Goal: Transaction & Acquisition: Purchase product/service

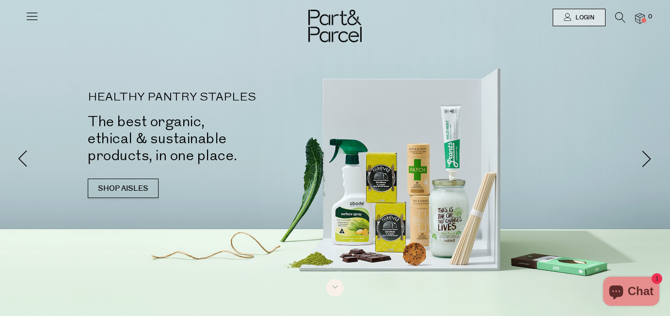
click at [621, 17] on icon at bounding box center [620, 17] width 10 height 11
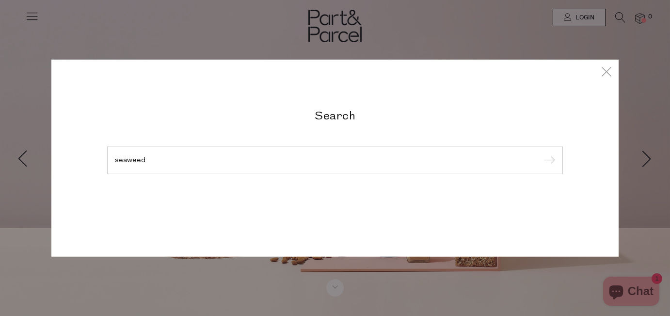
type input "seaweed"
click at [541, 153] on input "submit" at bounding box center [548, 160] width 15 height 15
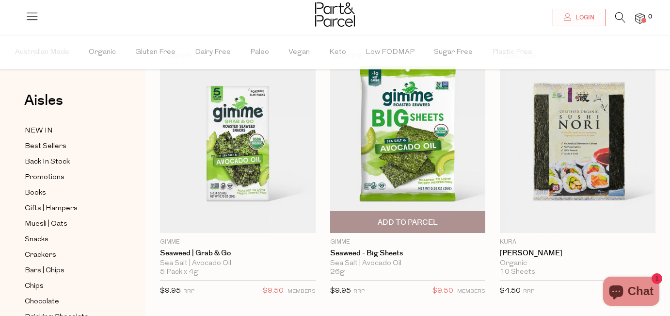
scroll to position [68, 0]
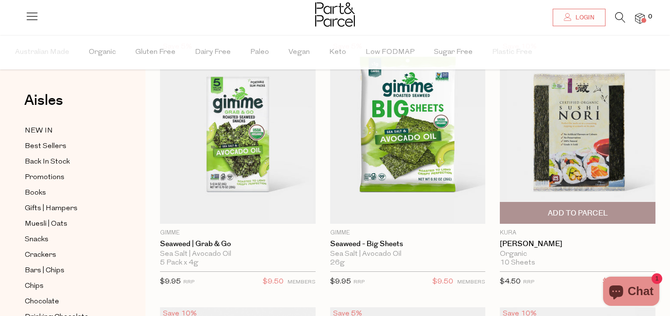
click at [593, 218] on span "Add To Parcel" at bounding box center [578, 213] width 60 height 10
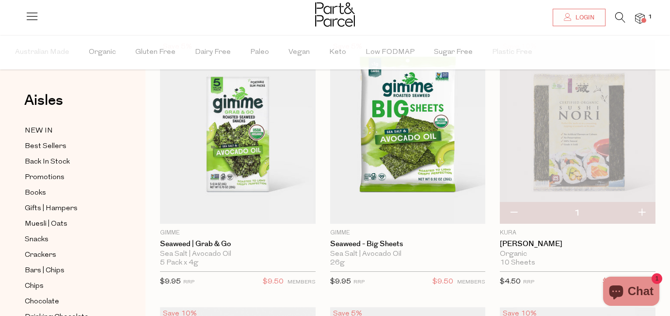
click at [646, 212] on button "button" at bounding box center [642, 212] width 28 height 21
type input "2"
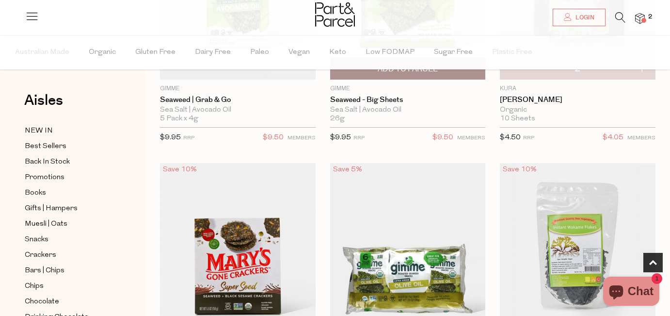
scroll to position [338, 0]
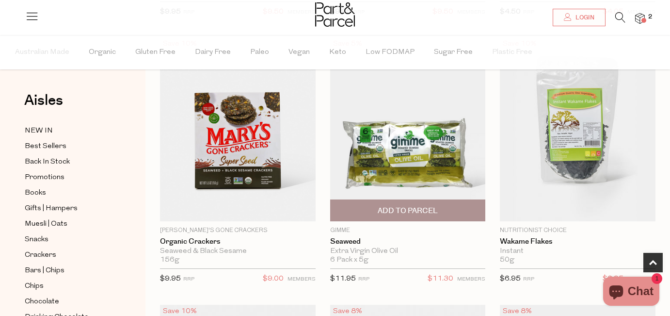
click at [428, 214] on span "Add To Parcel" at bounding box center [408, 211] width 60 height 10
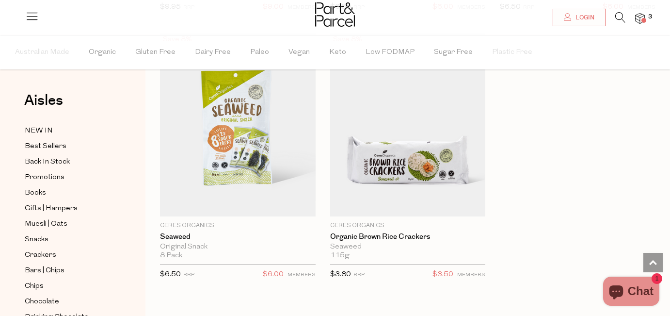
scroll to position [876, 0]
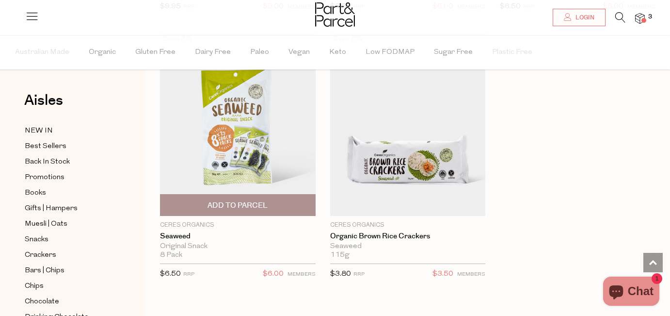
click at [256, 203] on span "Add To Parcel" at bounding box center [238, 205] width 60 height 10
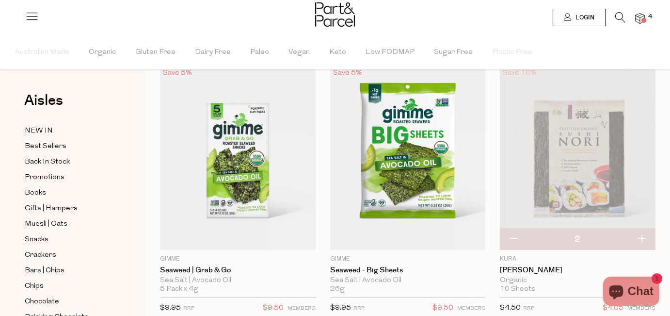
scroll to position [0, 0]
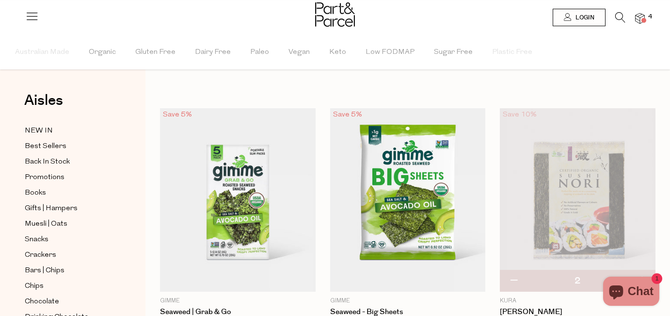
click at [618, 16] on icon at bounding box center [620, 17] width 10 height 11
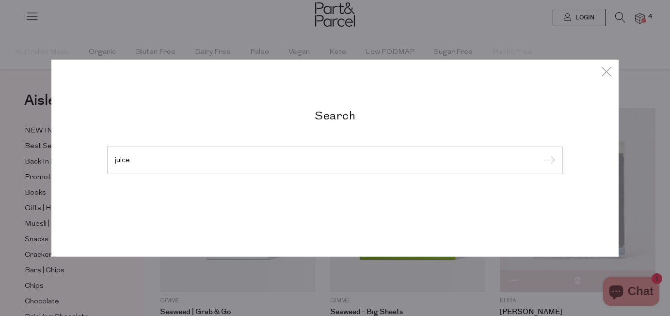
type input "juice"
click at [541, 153] on input "submit" at bounding box center [548, 160] width 15 height 15
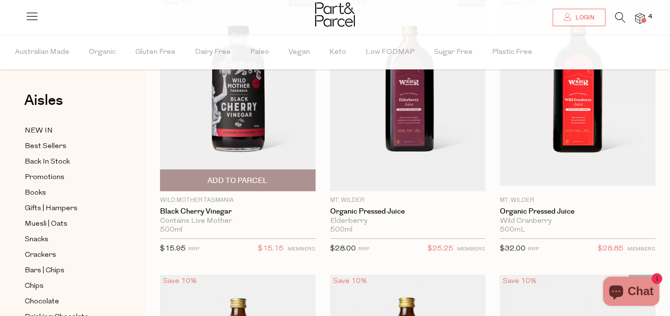
scroll to position [113, 0]
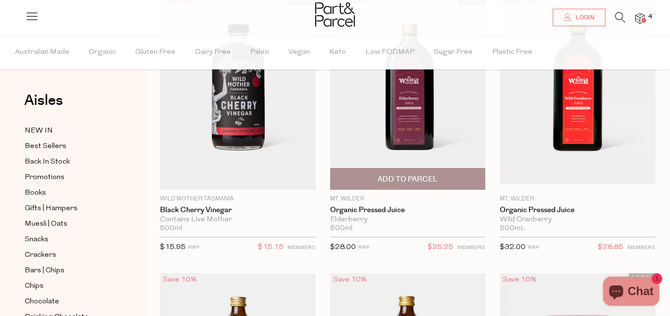
click at [439, 175] on span "Add To Parcel" at bounding box center [408, 178] width 150 height 21
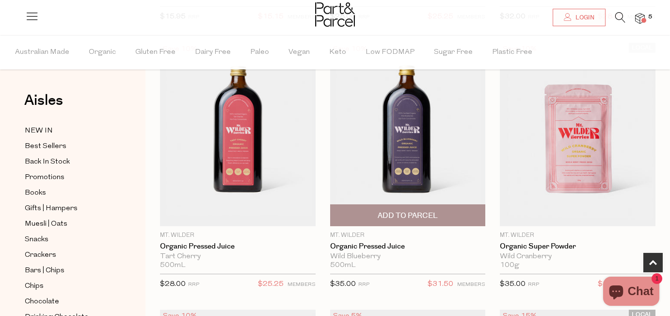
scroll to position [344, 0]
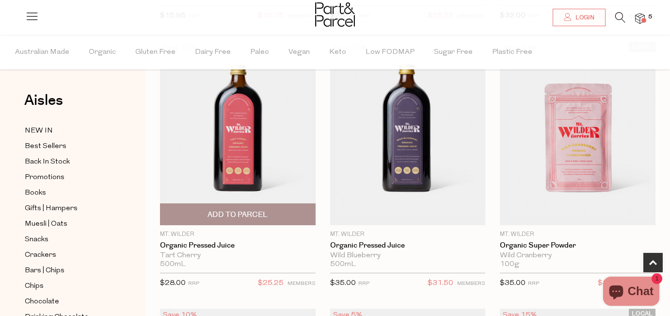
click at [227, 207] on span "Add To Parcel" at bounding box center [238, 214] width 150 height 21
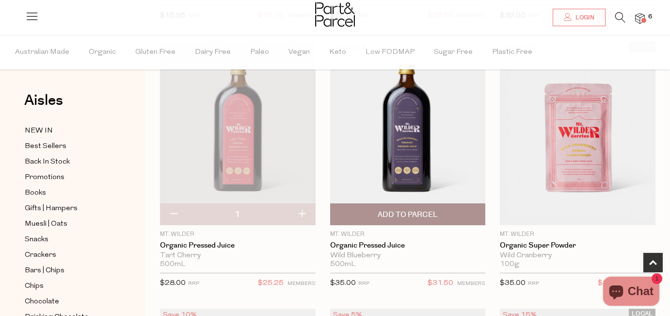
click at [427, 213] on span "Add To Parcel" at bounding box center [408, 215] width 60 height 10
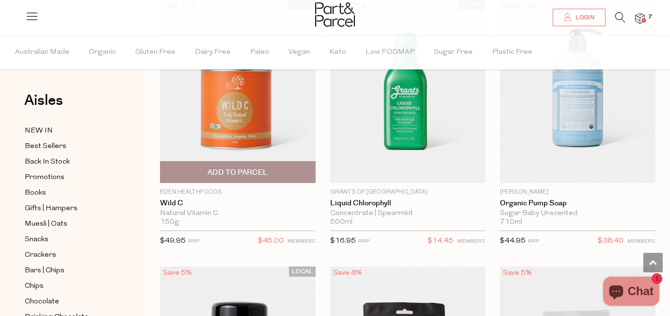
scroll to position [1188, 0]
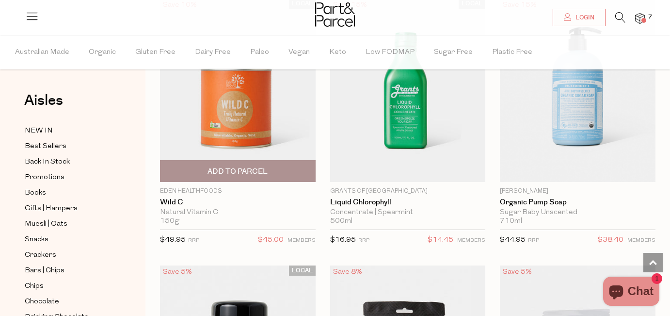
click at [240, 167] on span "Add To Parcel" at bounding box center [238, 171] width 60 height 10
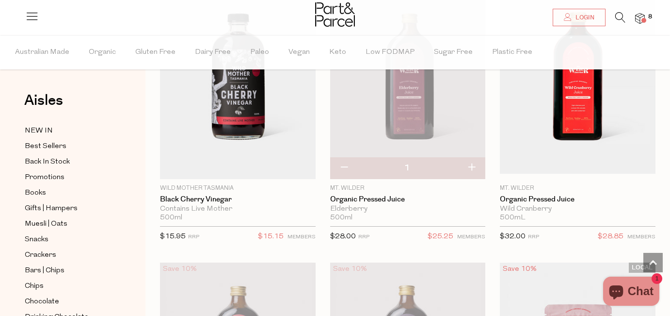
scroll to position [0, 0]
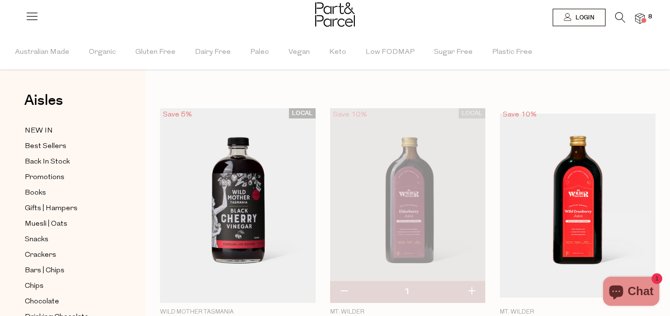
click at [342, 19] on img at bounding box center [335, 14] width 40 height 24
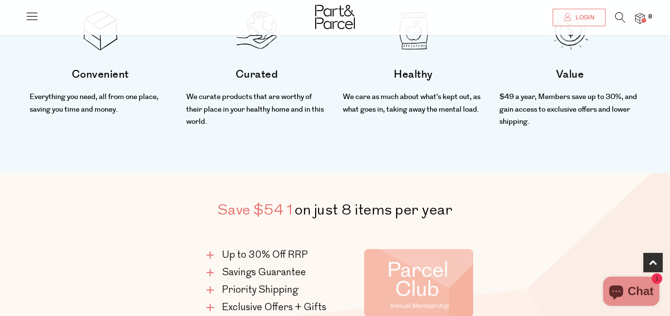
scroll to position [277, 0]
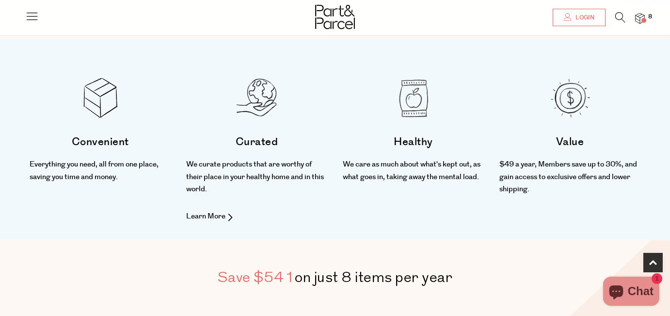
click at [261, 114] on img at bounding box center [257, 98] width 41 height 41
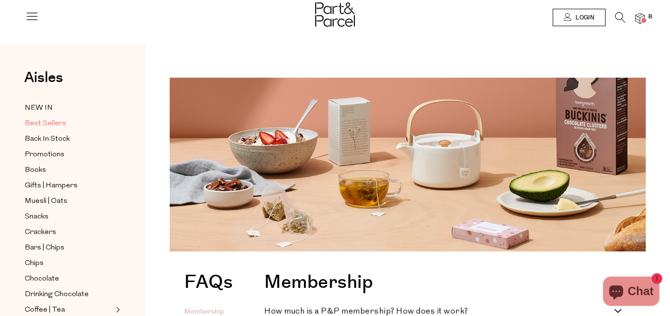
click at [50, 122] on span "Best Sellers" at bounding box center [46, 124] width 42 height 12
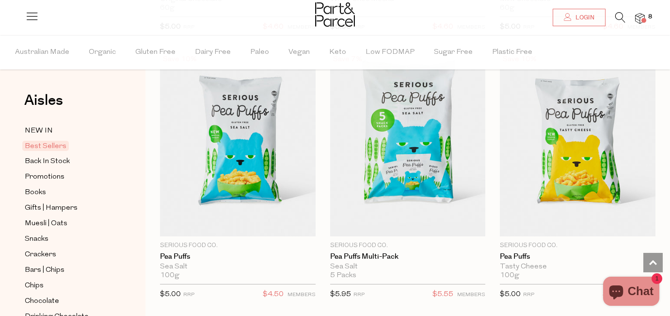
scroll to position [3304, 0]
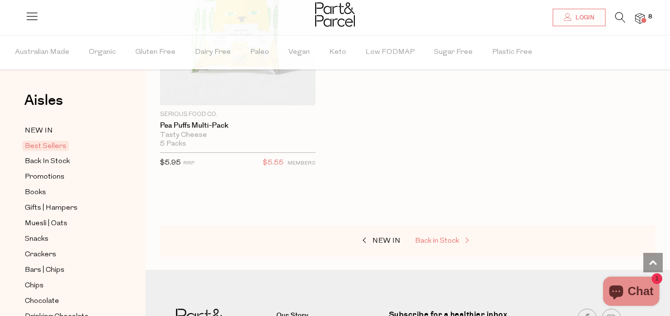
click at [447, 237] on span "Back in Stock" at bounding box center [437, 240] width 44 height 7
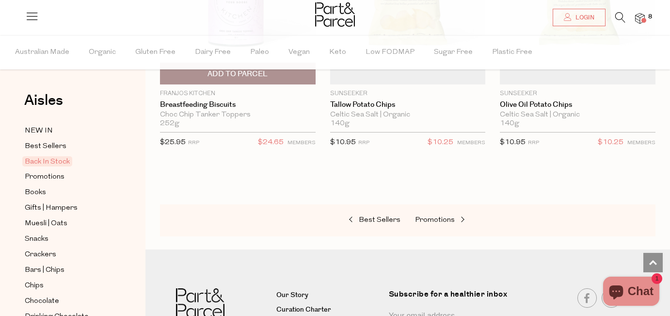
scroll to position [774, 0]
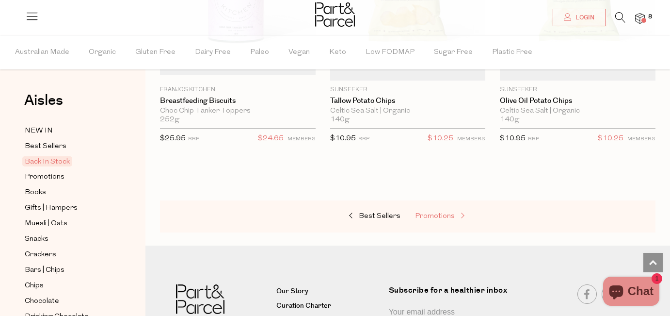
click at [430, 214] on span "Promotions" at bounding box center [435, 215] width 40 height 7
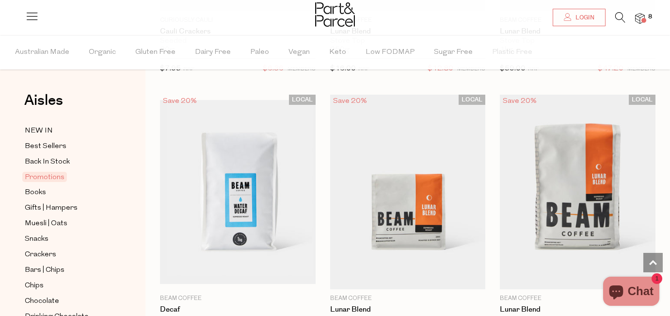
scroll to position [832, 0]
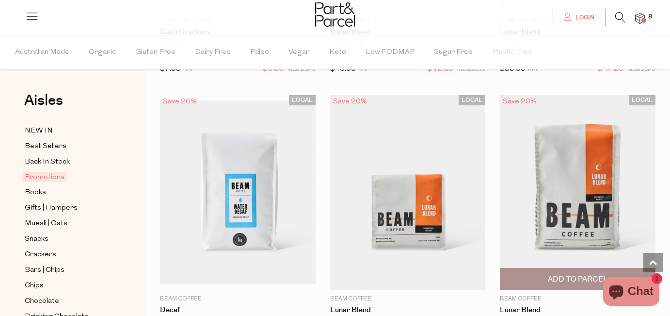
click at [575, 170] on img at bounding box center [578, 192] width 156 height 194
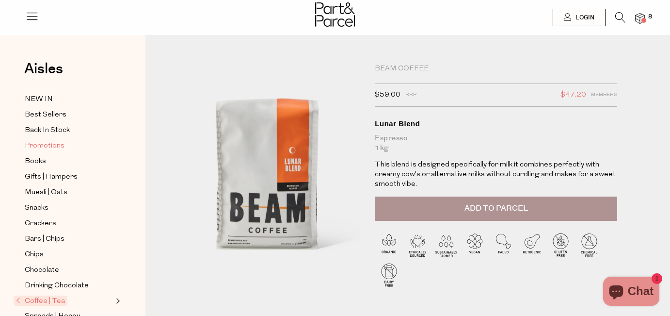
click at [58, 147] on span "Promotions" at bounding box center [45, 146] width 40 height 12
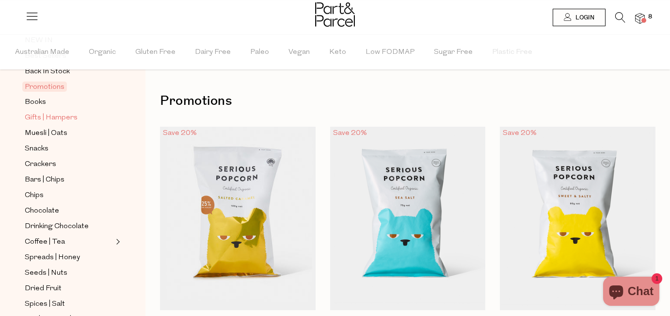
scroll to position [93, 0]
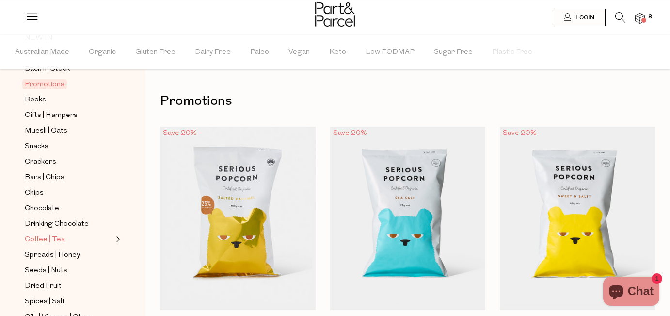
click at [63, 238] on link "Coffee | Tea" at bounding box center [69, 239] width 88 height 12
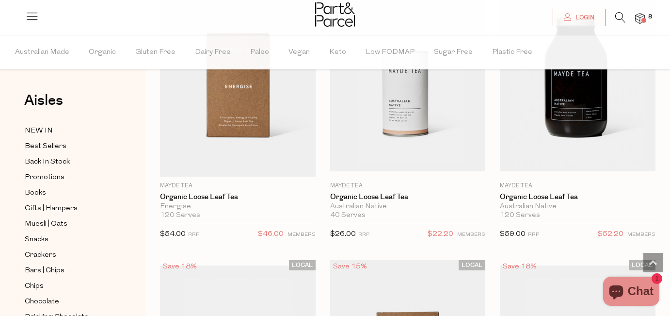
scroll to position [3893, 0]
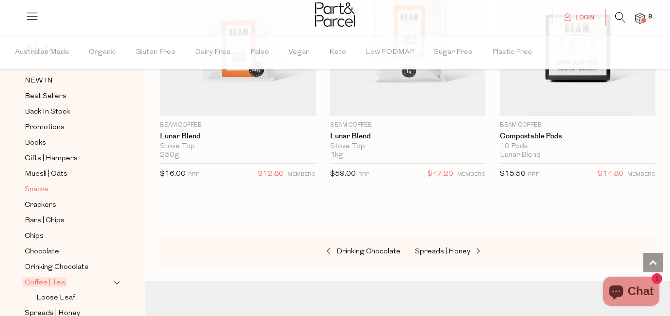
scroll to position [71, 0]
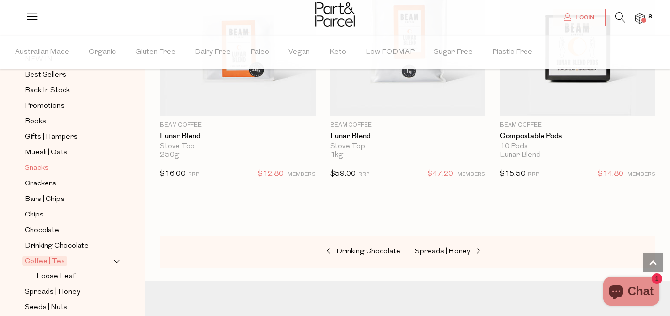
click at [37, 169] on span "Snacks" at bounding box center [37, 168] width 24 height 12
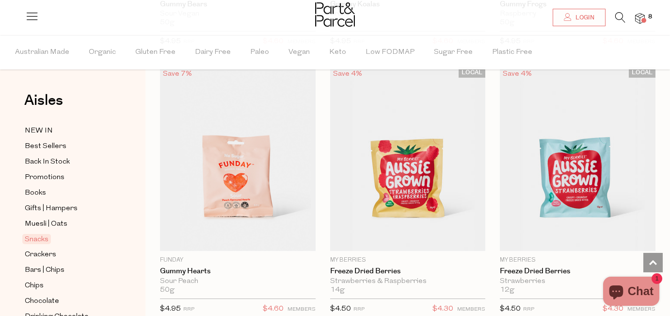
scroll to position [1686, 0]
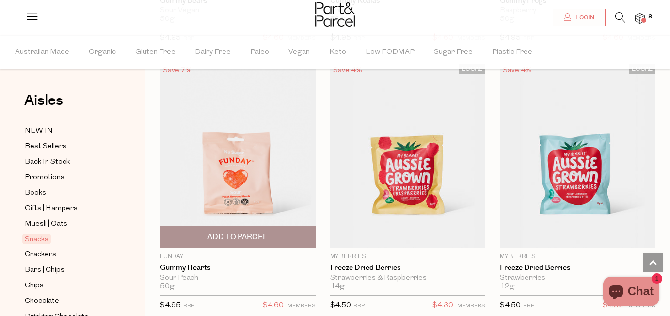
click at [245, 236] on span "Add To Parcel" at bounding box center [238, 237] width 60 height 10
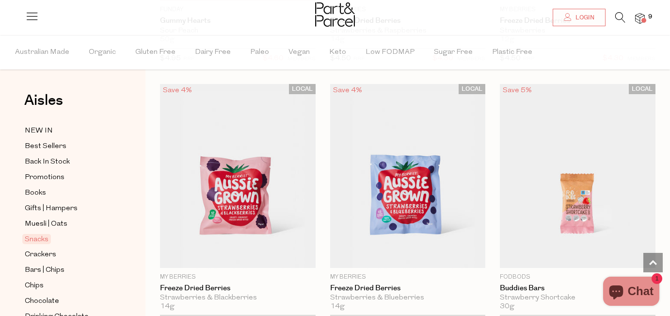
scroll to position [1998, 0]
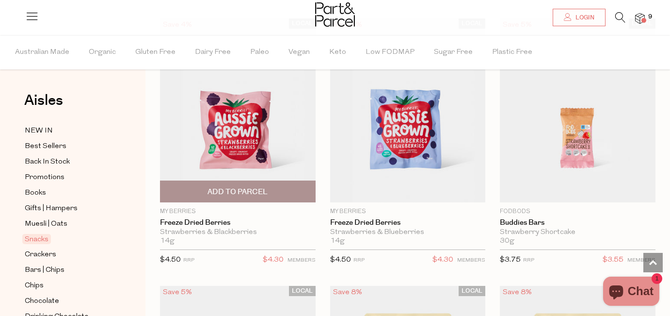
click at [250, 192] on span "Add To Parcel" at bounding box center [238, 192] width 60 height 10
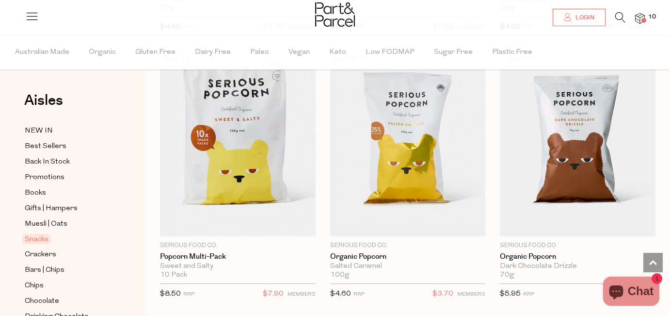
scroll to position [3833, 0]
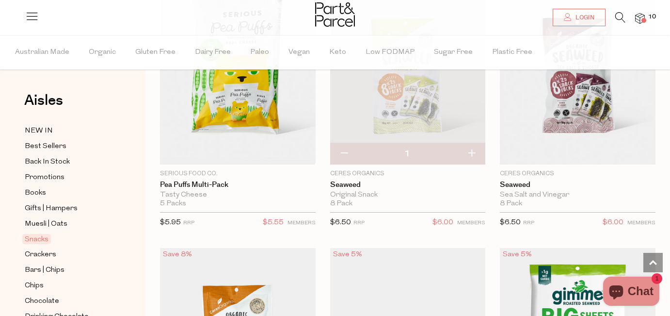
type input "2"
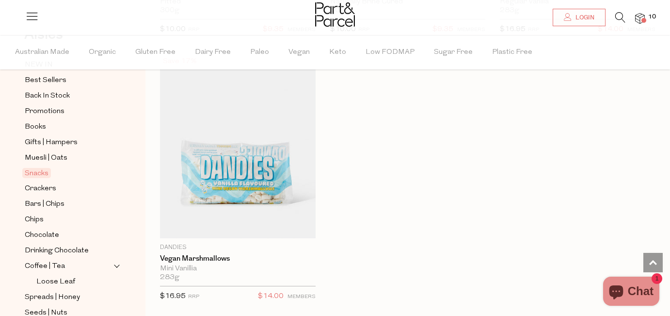
scroll to position [77, 0]
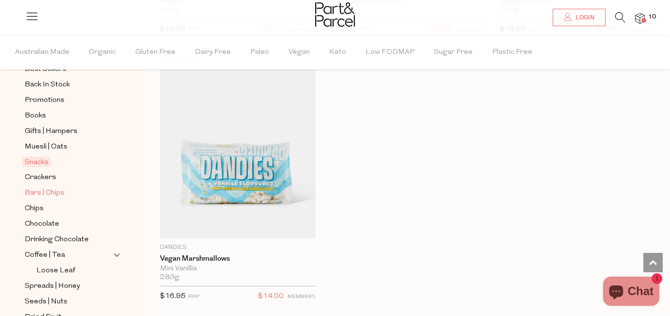
click at [53, 193] on span "Bars | Chips" at bounding box center [45, 193] width 40 height 12
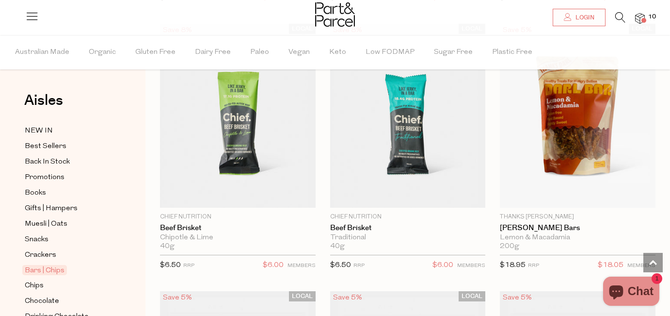
scroll to position [2022, 0]
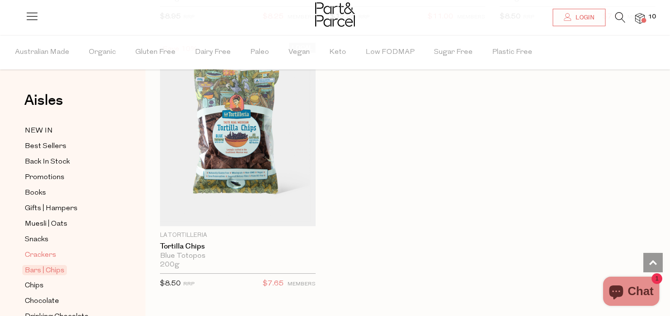
scroll to position [32, 0]
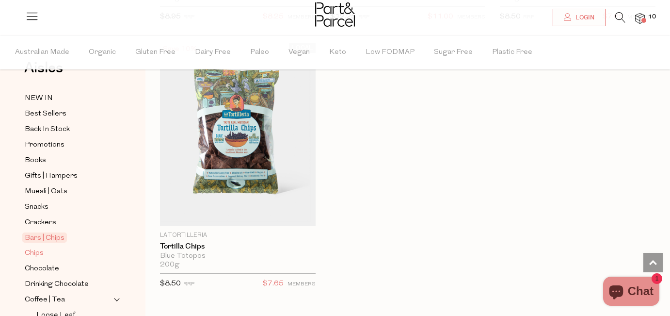
click at [38, 253] on span "Chips" at bounding box center [34, 253] width 19 height 12
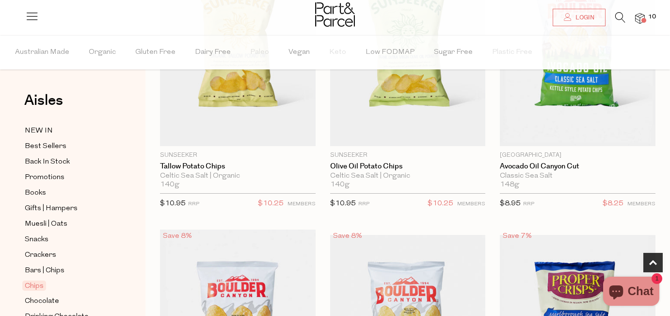
scroll to position [79, 0]
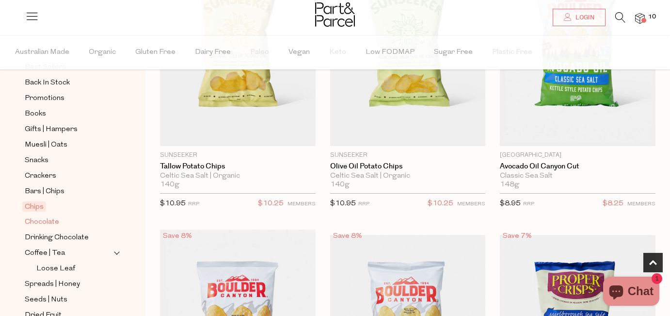
click at [50, 224] on span "Chocolate" at bounding box center [42, 222] width 34 height 12
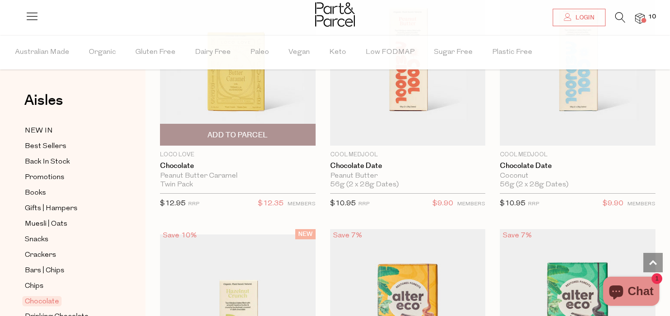
scroll to position [967, 0]
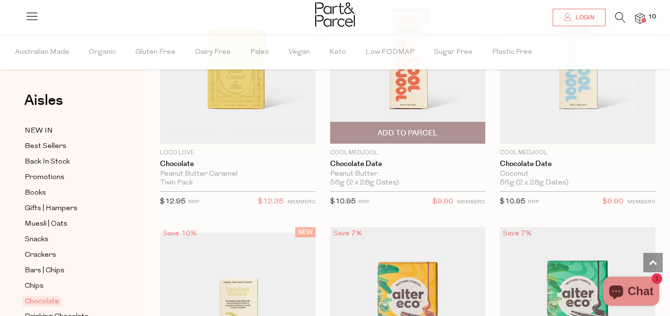
click at [414, 128] on span "Add To Parcel" at bounding box center [408, 133] width 60 height 10
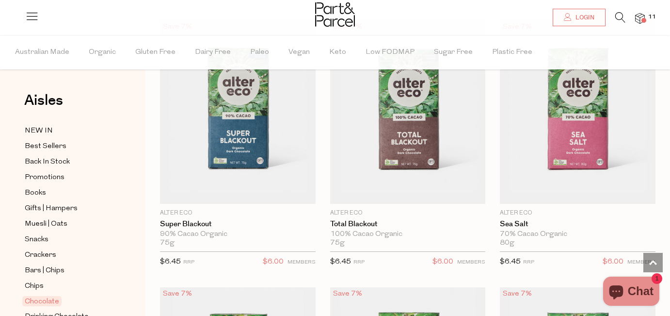
scroll to position [1739, 0]
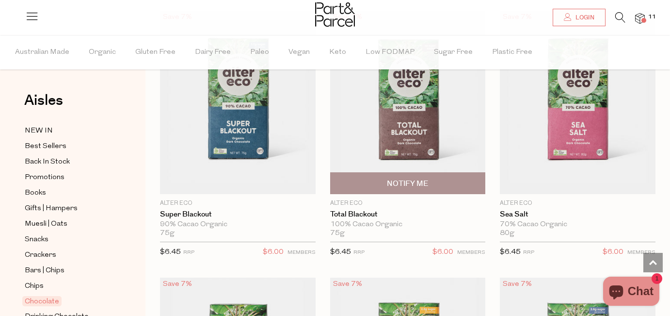
click at [398, 184] on span "Notify Me" at bounding box center [407, 183] width 41 height 10
type input "Notify when available"
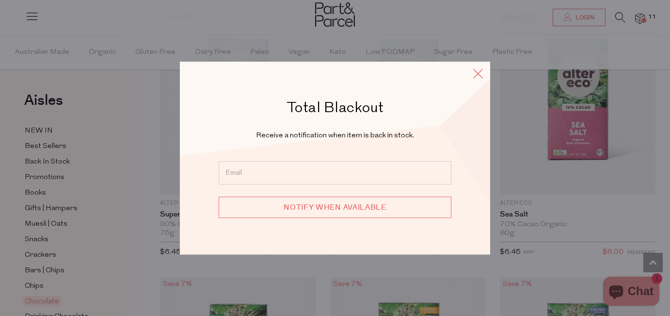
click at [478, 68] on icon at bounding box center [478, 73] width 15 height 14
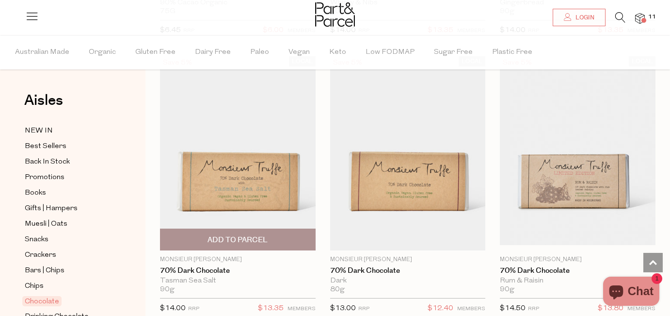
scroll to position [2544, 0]
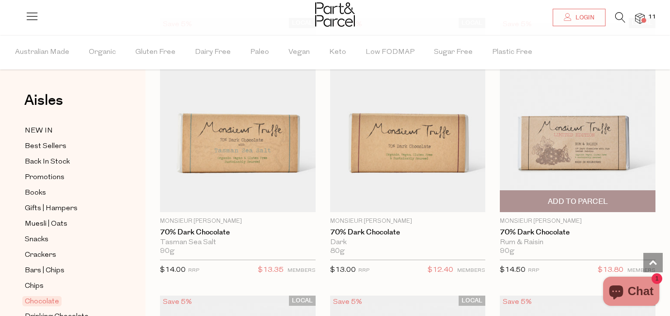
click at [542, 200] on span "Add To Parcel" at bounding box center [578, 201] width 150 height 21
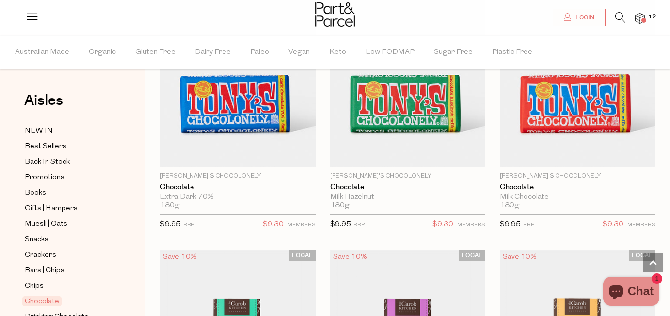
scroll to position [3679, 0]
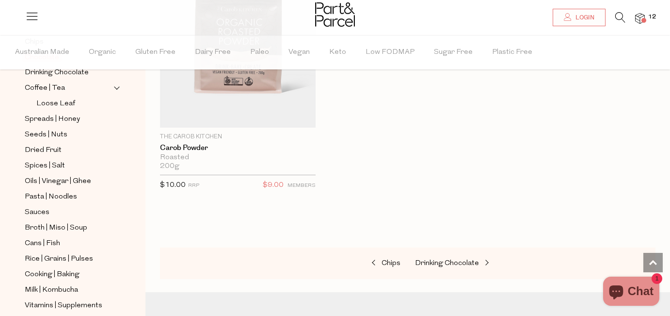
scroll to position [244, 0]
click at [60, 197] on span "Pasta | Noodles" at bounding box center [51, 197] width 52 height 12
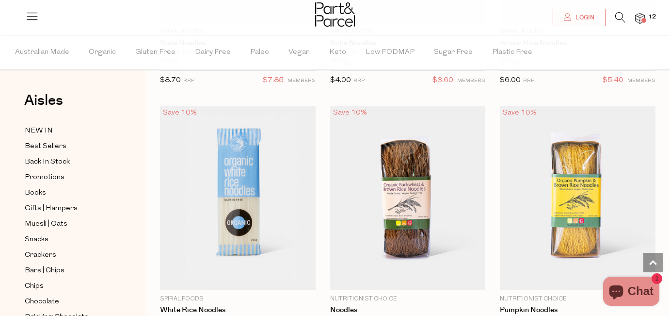
scroll to position [3525, 0]
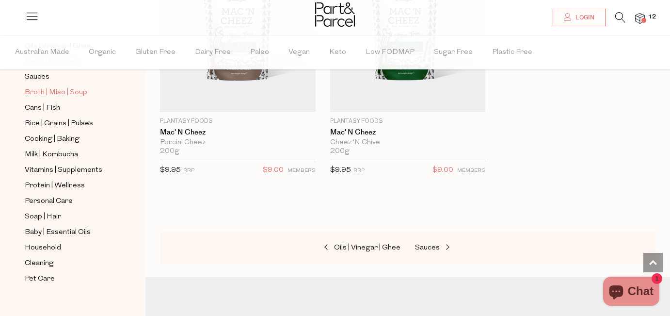
scroll to position [380, 0]
click at [69, 183] on span "Protein | Wellness" at bounding box center [55, 185] width 60 height 12
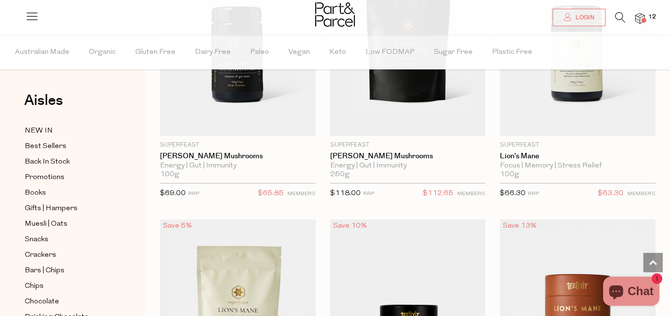
scroll to position [3328, 0]
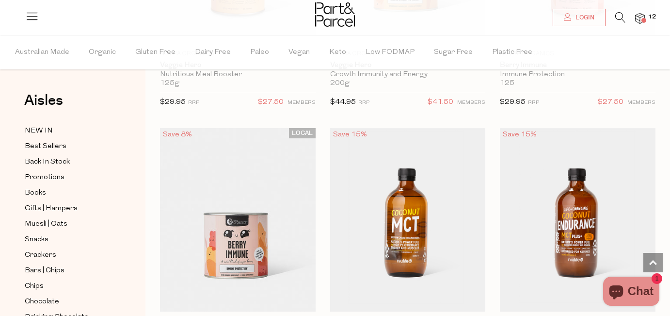
scroll to position [6972, 0]
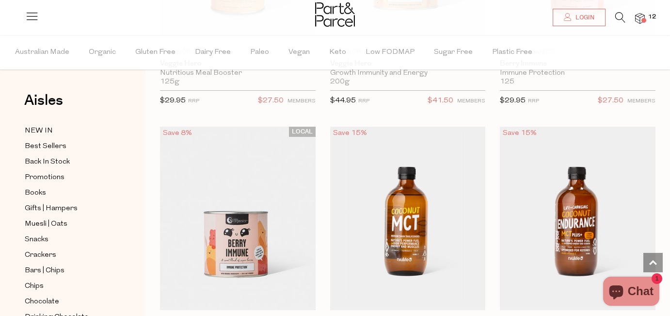
click at [614, 15] on li at bounding box center [616, 19] width 20 height 15
click at [617, 16] on icon at bounding box center [620, 17] width 10 height 11
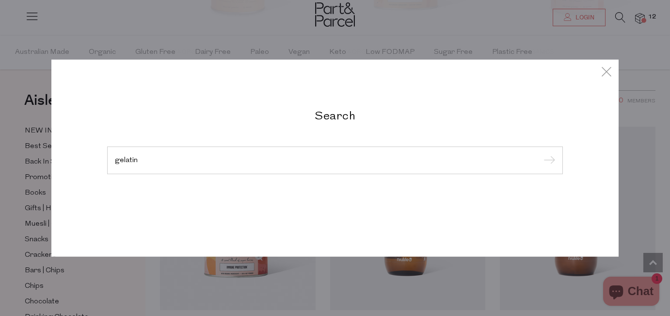
type input "gelatin"
click at [541, 153] on input "submit" at bounding box center [548, 160] width 15 height 15
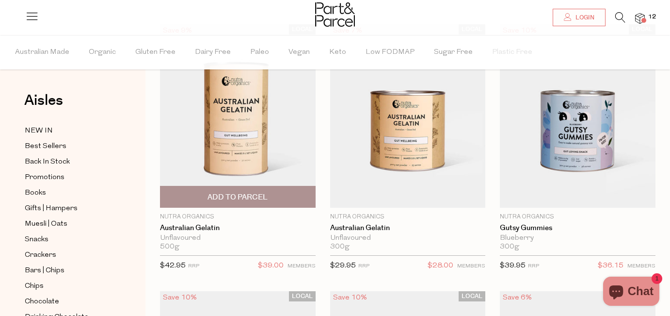
scroll to position [102, 0]
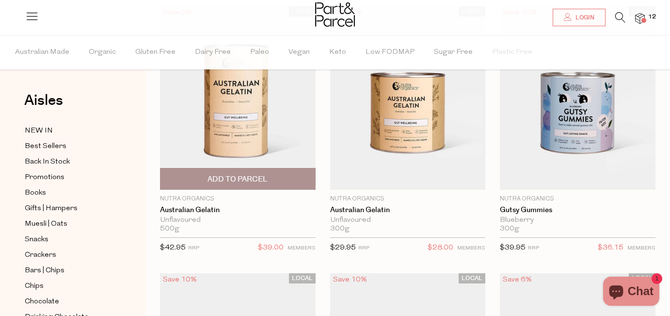
click at [254, 181] on span "Add To Parcel" at bounding box center [238, 179] width 60 height 10
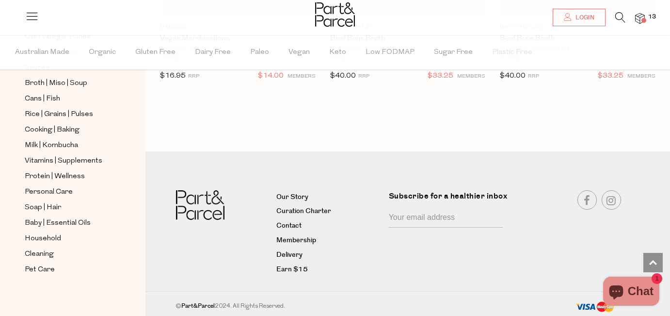
scroll to position [374, 0]
click at [47, 205] on span "Soap | Hair" at bounding box center [43, 207] width 36 height 12
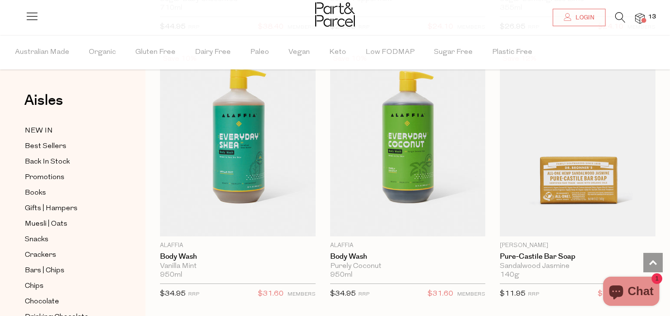
scroll to position [1421, 0]
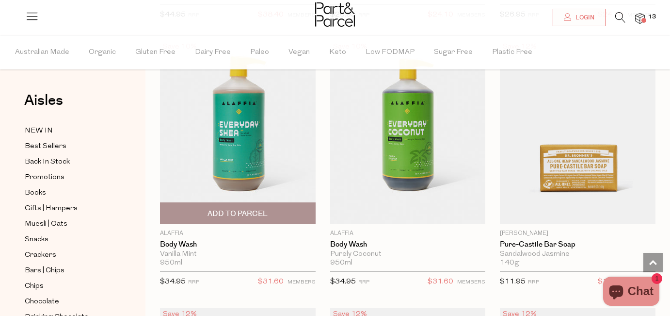
click at [236, 209] on span "Add To Parcel" at bounding box center [238, 214] width 60 height 10
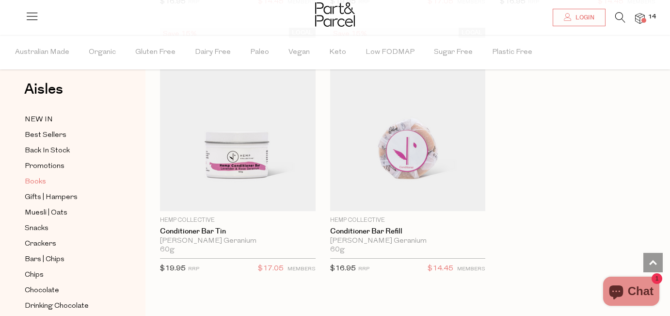
scroll to position [11, 0]
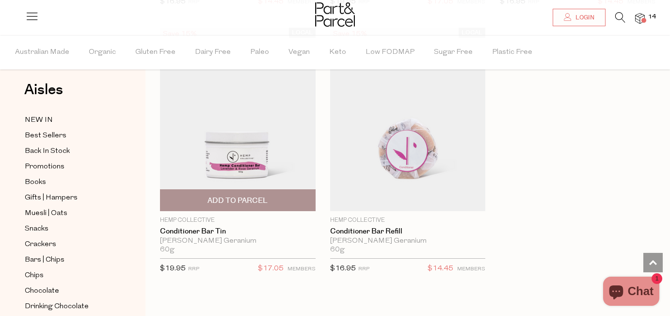
click at [240, 195] on span "Add To Parcel" at bounding box center [238, 200] width 60 height 10
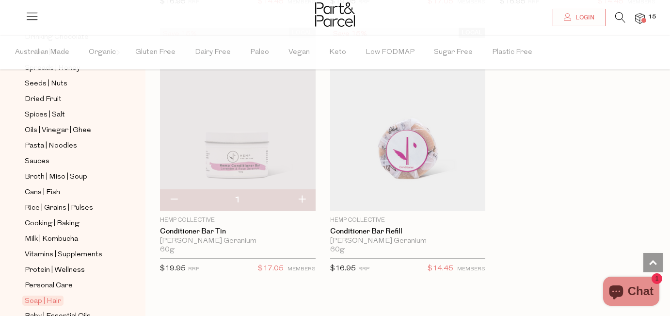
scroll to position [375, 0]
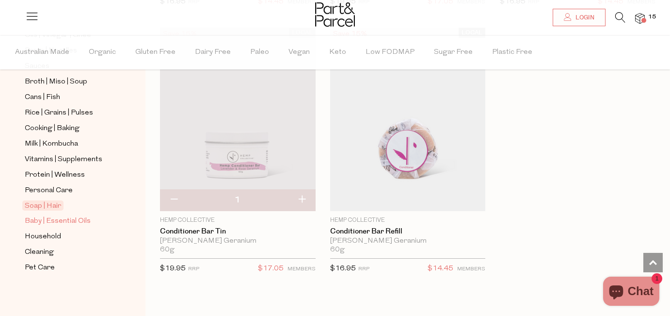
click at [78, 219] on span "Baby | Essential Oils" at bounding box center [58, 221] width 66 height 12
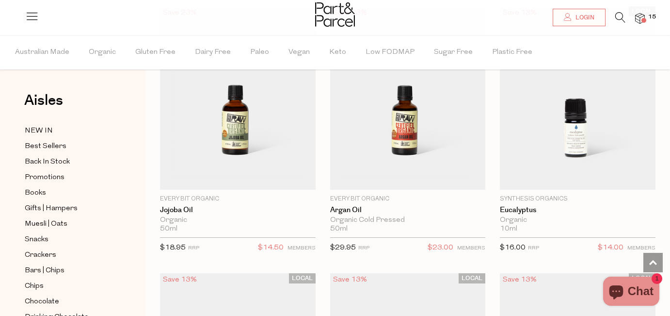
scroll to position [922, 0]
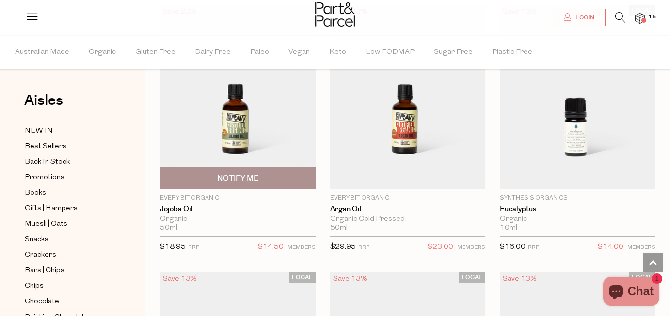
click at [228, 178] on span "Notify Me" at bounding box center [237, 178] width 41 height 10
type input "Notify when available"
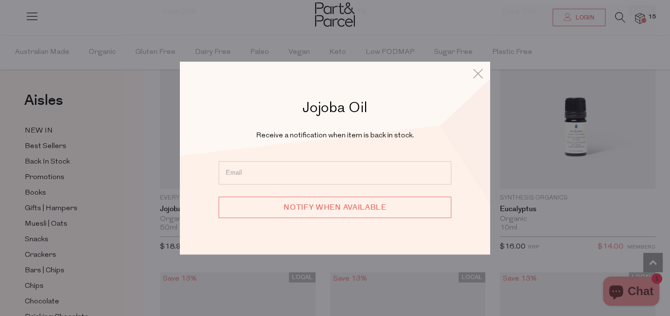
click at [258, 171] on input "email" at bounding box center [335, 172] width 233 height 23
type input "imilove@hotmail.com"
click at [316, 208] on input "Notify when available" at bounding box center [335, 206] width 233 height 21
click at [360, 204] on input "Notify when available" at bounding box center [335, 206] width 233 height 21
type input "We will be in touch"
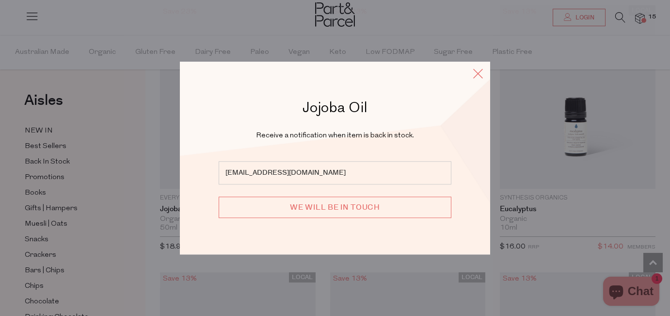
click at [474, 75] on icon at bounding box center [478, 73] width 15 height 14
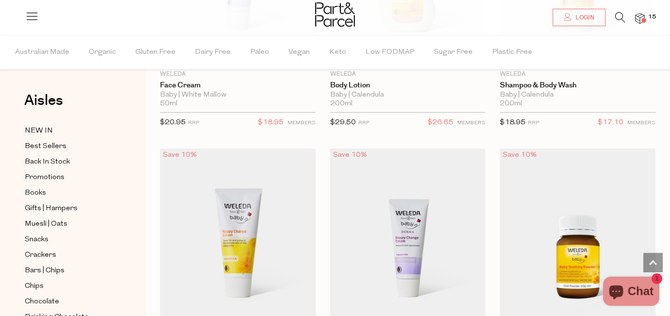
scroll to position [530, 0]
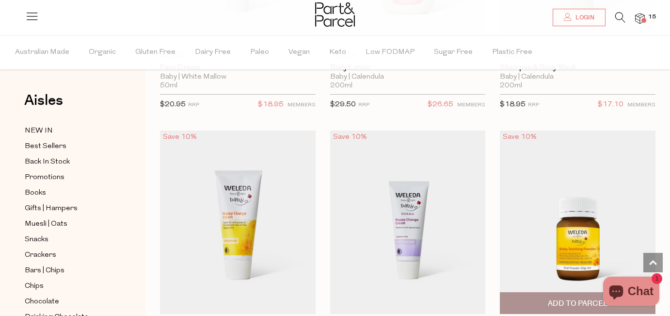
click at [594, 226] on img at bounding box center [578, 222] width 156 height 184
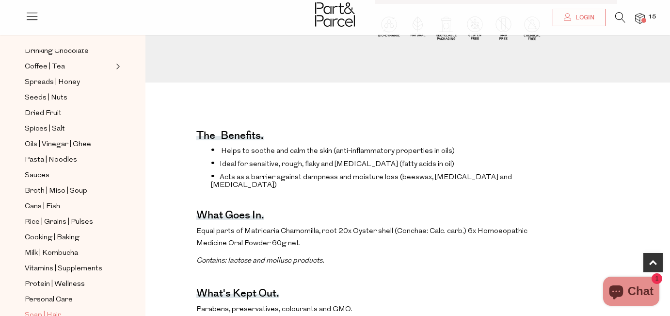
scroll to position [317, 0]
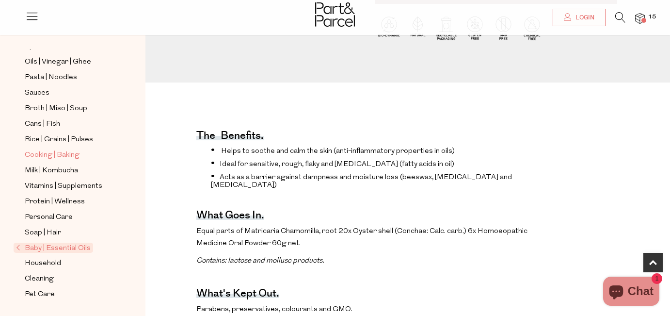
click at [73, 156] on span "Cooking | Baking" at bounding box center [52, 155] width 55 height 12
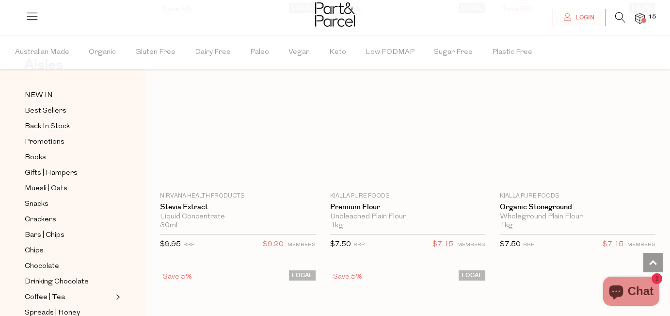
scroll to position [4139, 0]
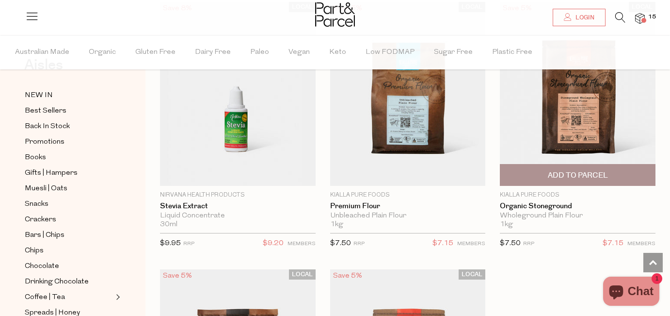
click at [586, 170] on span "Add To Parcel" at bounding box center [578, 175] width 60 height 10
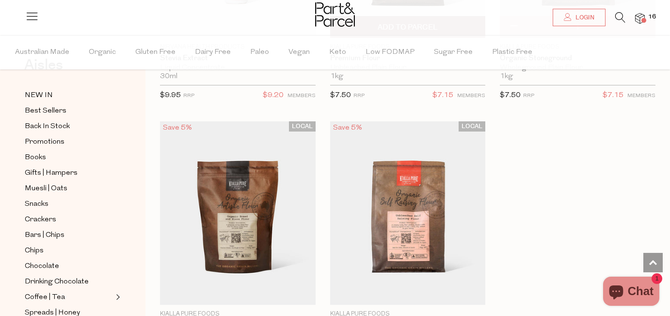
scroll to position [4288, 0]
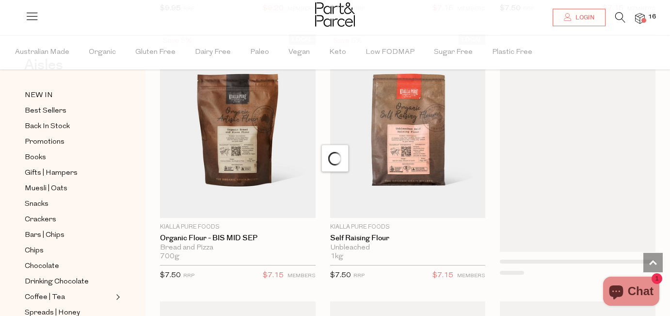
scroll to position [4387, 0]
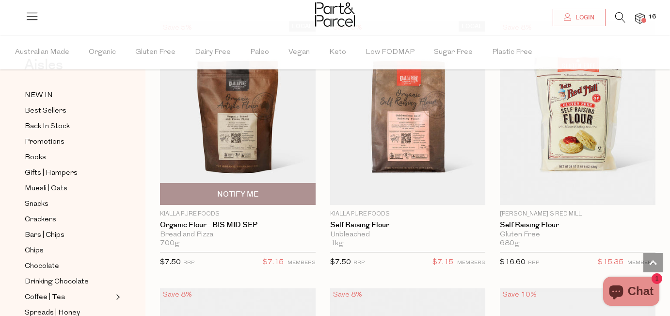
click at [231, 189] on span "Notify Me" at bounding box center [237, 194] width 41 height 10
type input "Notify when available"
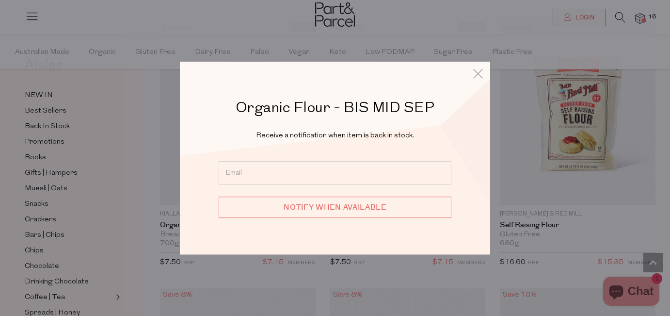
click at [303, 176] on input "email" at bounding box center [335, 172] width 233 height 23
type input "imilove@hotmail.com"
click at [332, 203] on input "Notify when available" at bounding box center [335, 206] width 233 height 21
type input "We will be in touch"
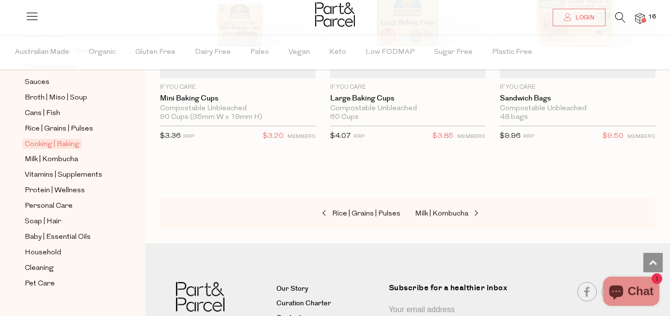
scroll to position [375, 0]
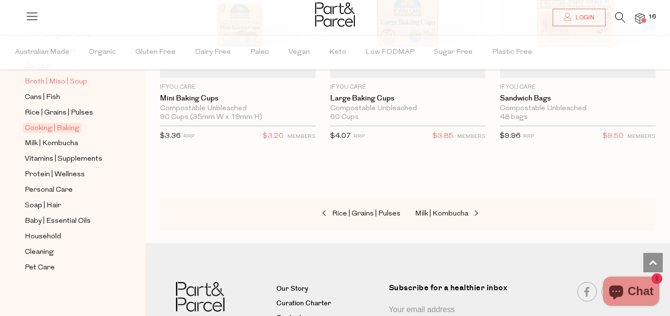
click at [71, 81] on span "Broth | Miso | Soup" at bounding box center [56, 82] width 63 height 12
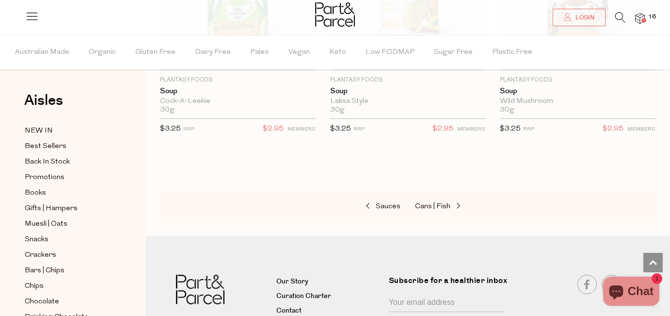
scroll to position [2929, 0]
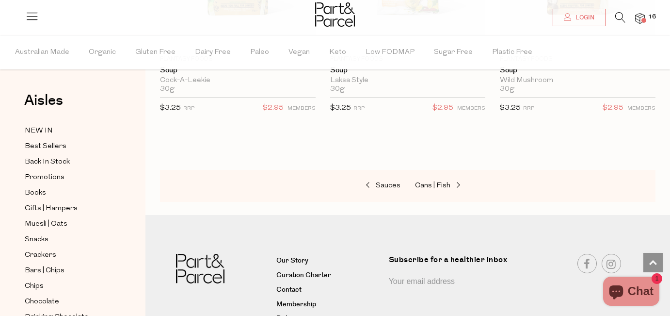
click at [643, 16] on img at bounding box center [640, 18] width 10 height 11
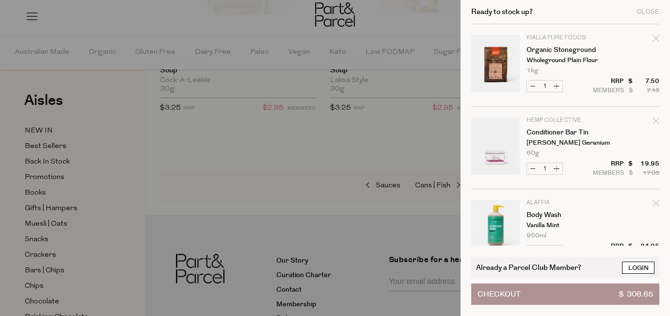
click at [640, 268] on link "Login" at bounding box center [638, 267] width 32 height 12
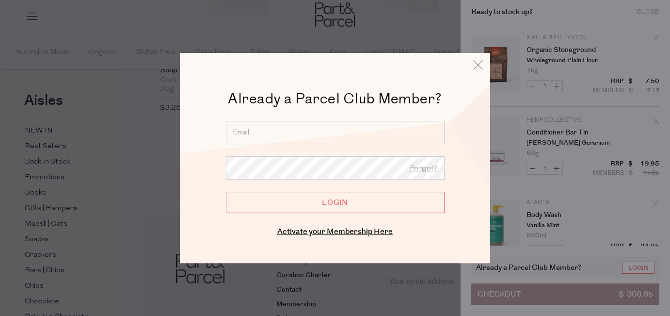
click at [317, 136] on input "email" at bounding box center [335, 132] width 219 height 23
type input "imilove@hotmail.com"
click at [420, 166] on link "Forgot?" at bounding box center [424, 168] width 28 height 13
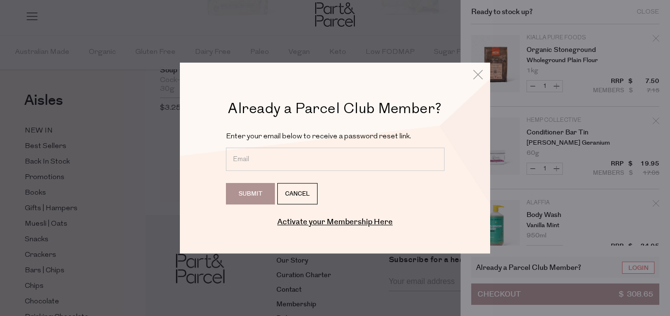
click at [252, 146] on div "Enter your email below to receive a password reset link. Submit Cancel" at bounding box center [335, 172] width 219 height 85
click at [254, 164] on input "email" at bounding box center [335, 158] width 219 height 23
type input "imilove@hotmail.com"
click at [258, 196] on input "Submit" at bounding box center [250, 193] width 49 height 21
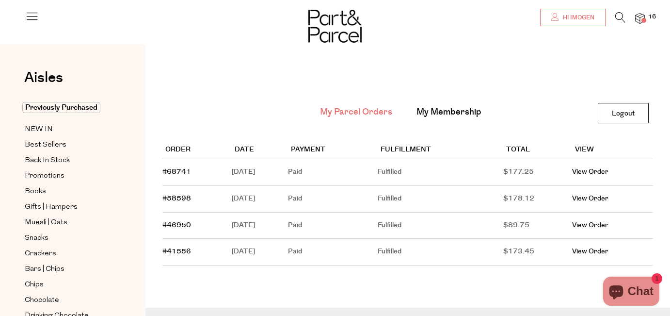
click at [571, 14] on span "Hi Imogen" at bounding box center [578, 18] width 34 height 8
click at [443, 113] on link "My Membership" at bounding box center [449, 112] width 65 height 13
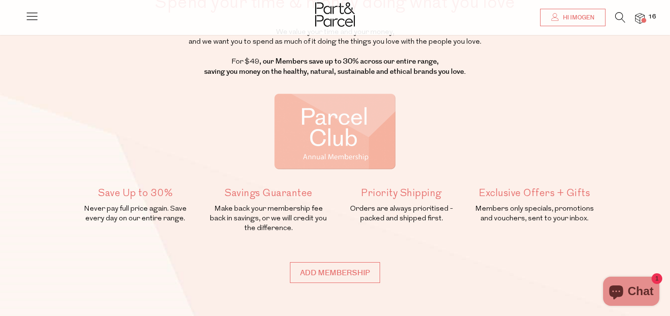
scroll to position [90, 0]
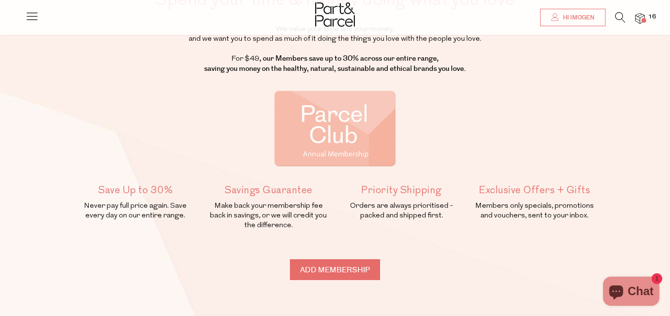
click at [340, 275] on input "Add membership" at bounding box center [335, 269] width 90 height 21
type input "ADDED"
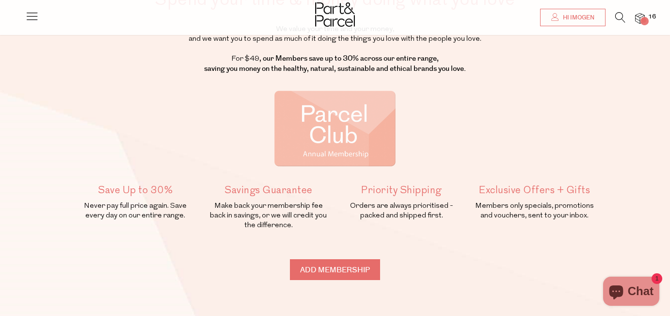
type input "ADDED"
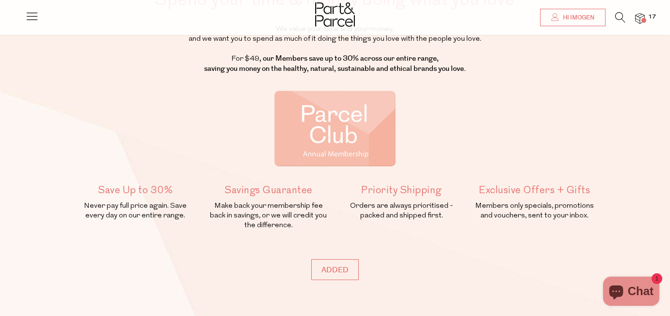
click at [639, 17] on img at bounding box center [640, 18] width 10 height 11
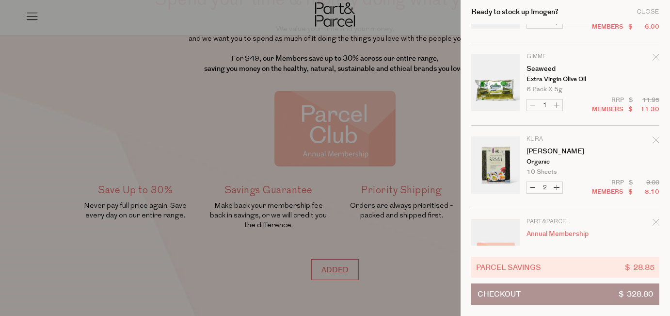
scroll to position [1095, 0]
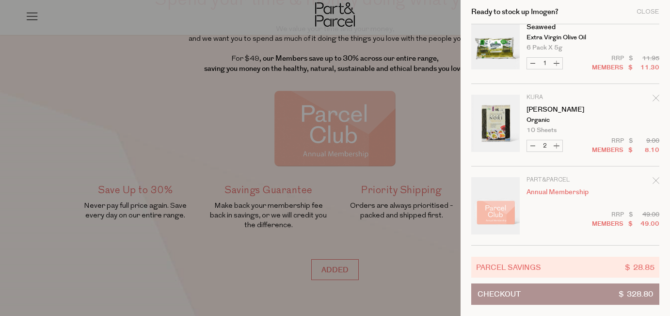
click at [529, 292] on button "Checkout $ 328.80" at bounding box center [565, 293] width 188 height 21
